Goal: Information Seeking & Learning: Learn about a topic

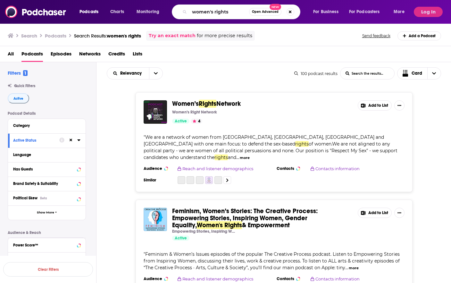
click at [215, 11] on input "women's rights" at bounding box center [219, 12] width 60 height 10
type input "The Story Blender"
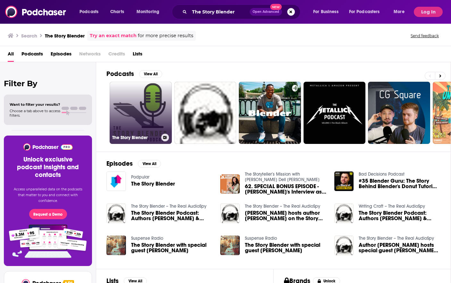
click at [134, 98] on link "The Story Blender" at bounding box center [141, 113] width 62 height 62
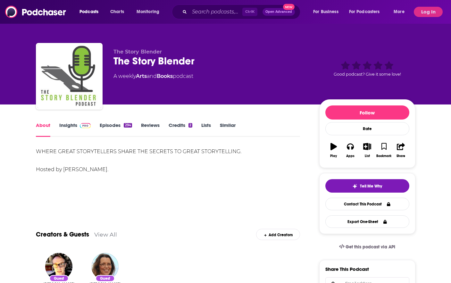
click at [82, 125] on img at bounding box center [85, 125] width 11 height 5
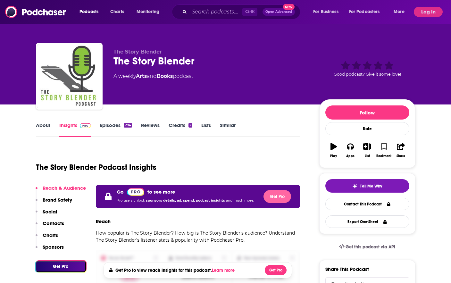
click at [286, 193] on button "Get Pro" at bounding box center [277, 196] width 28 height 13
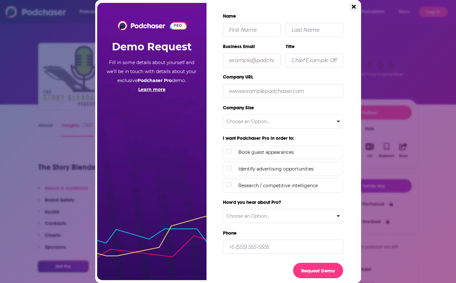
click at [353, 8] on icon "Close" at bounding box center [354, 7] width 4 height 4
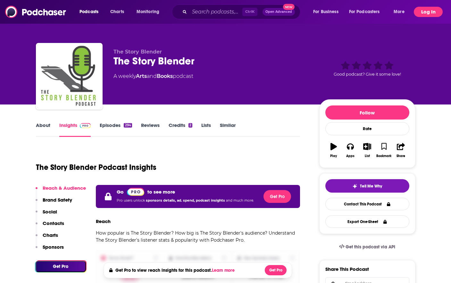
click at [433, 11] on button "Log In" at bounding box center [428, 12] width 29 height 10
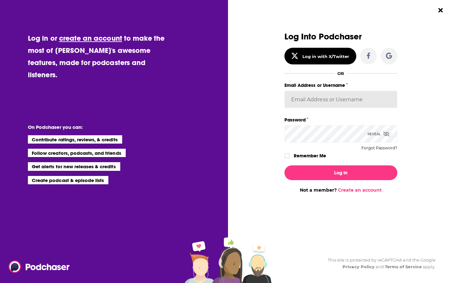
type input "SkyHorsePub35"
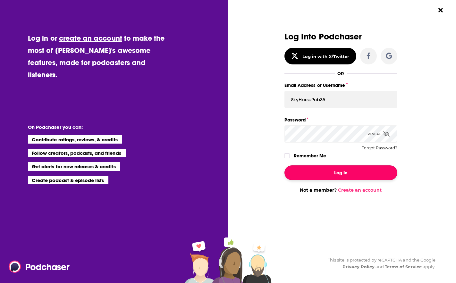
click at [318, 166] on button "Log In" at bounding box center [340, 172] width 113 height 15
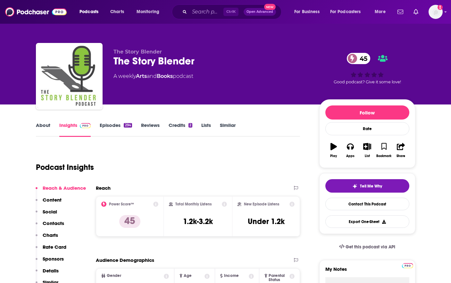
click at [423, 89] on div "The Story Blender The Story Blender 45 A weekly Arts and Books podcast 45 Good …" at bounding box center [226, 52] width 410 height 104
click at [419, 49] on div "The Story Blender The Story Blender 45 A weekly Arts and Books podcast 45 Good …" at bounding box center [225, 69] width 389 height 69
